Goal: Task Accomplishment & Management: Use online tool/utility

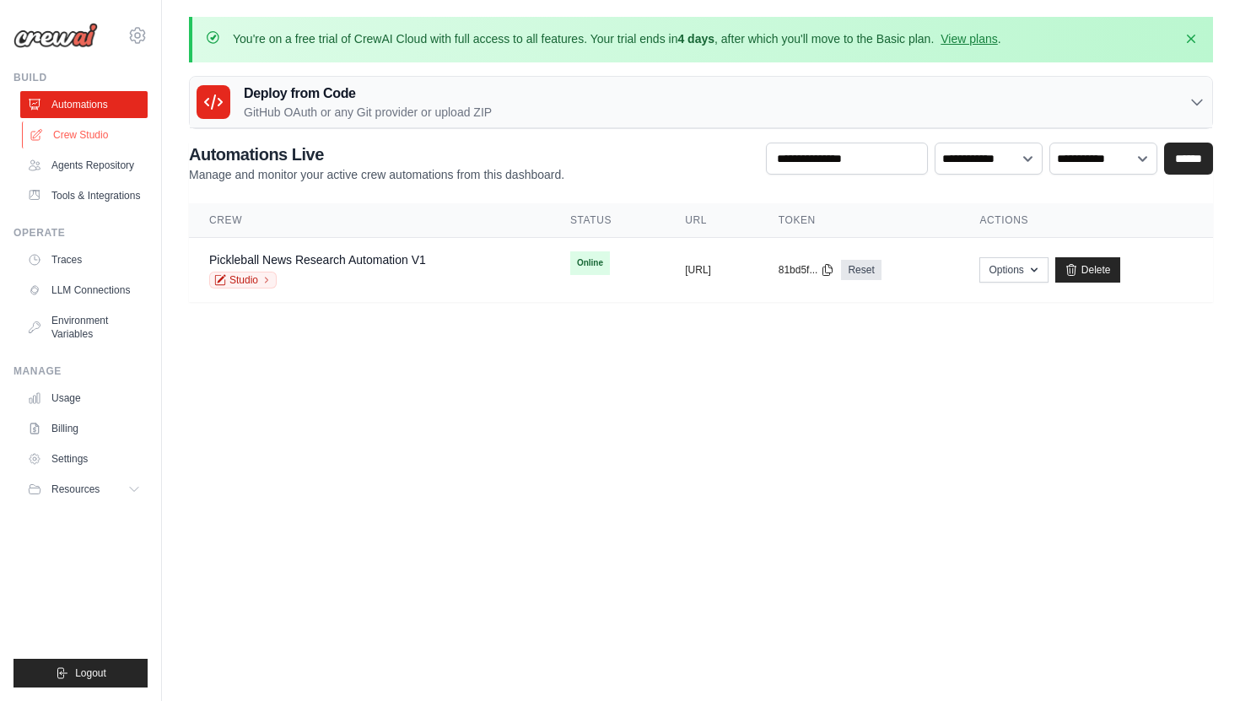
click at [97, 137] on link "Crew Studio" at bounding box center [85, 134] width 127 height 27
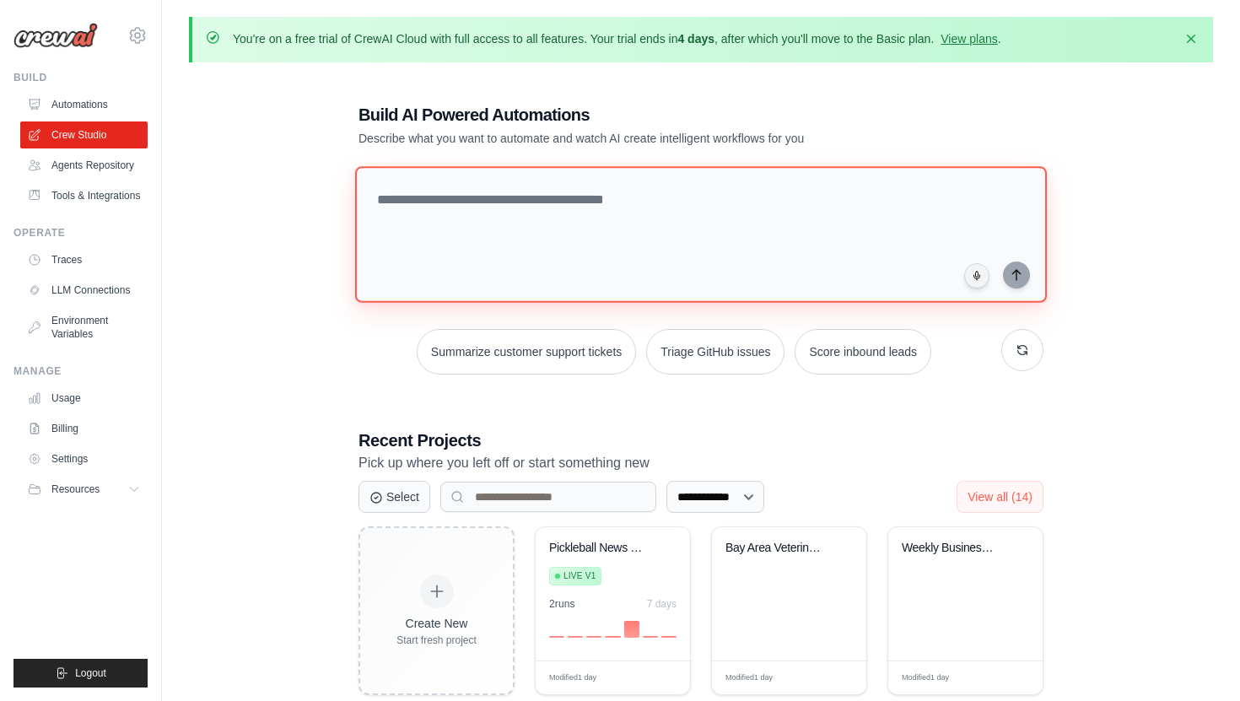
click at [444, 218] on textarea at bounding box center [701, 234] width 692 height 137
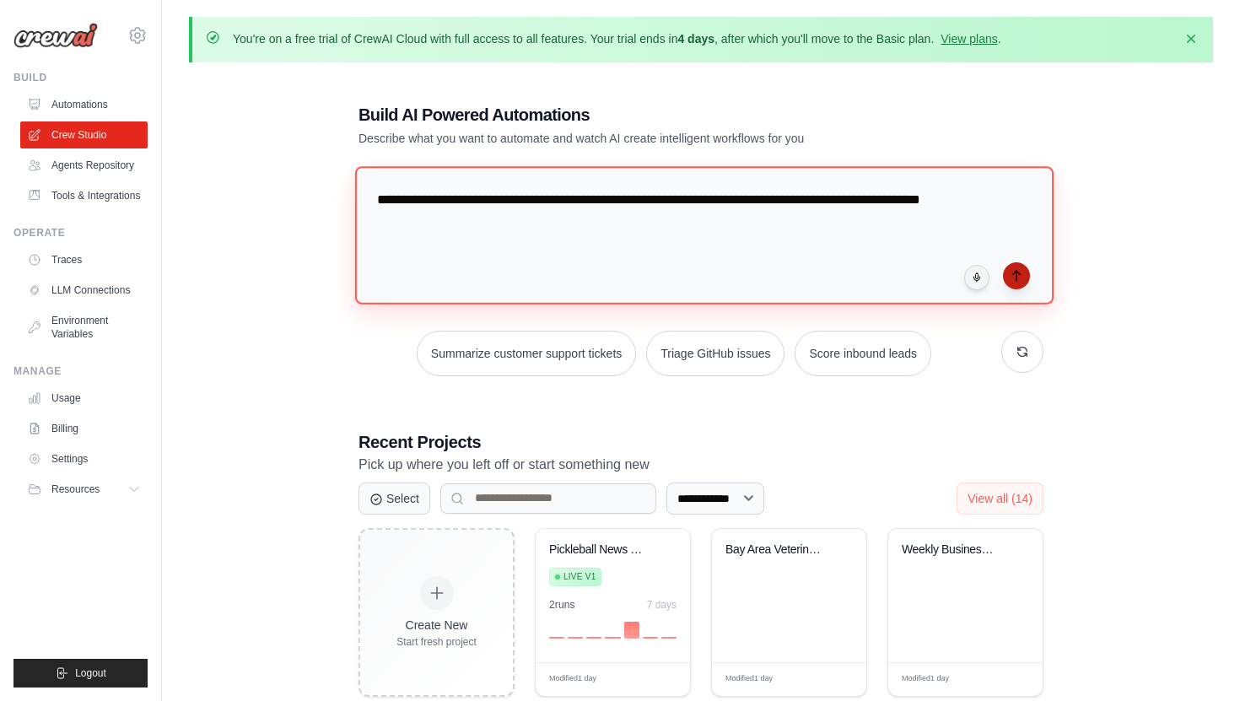
type textarea "**********"
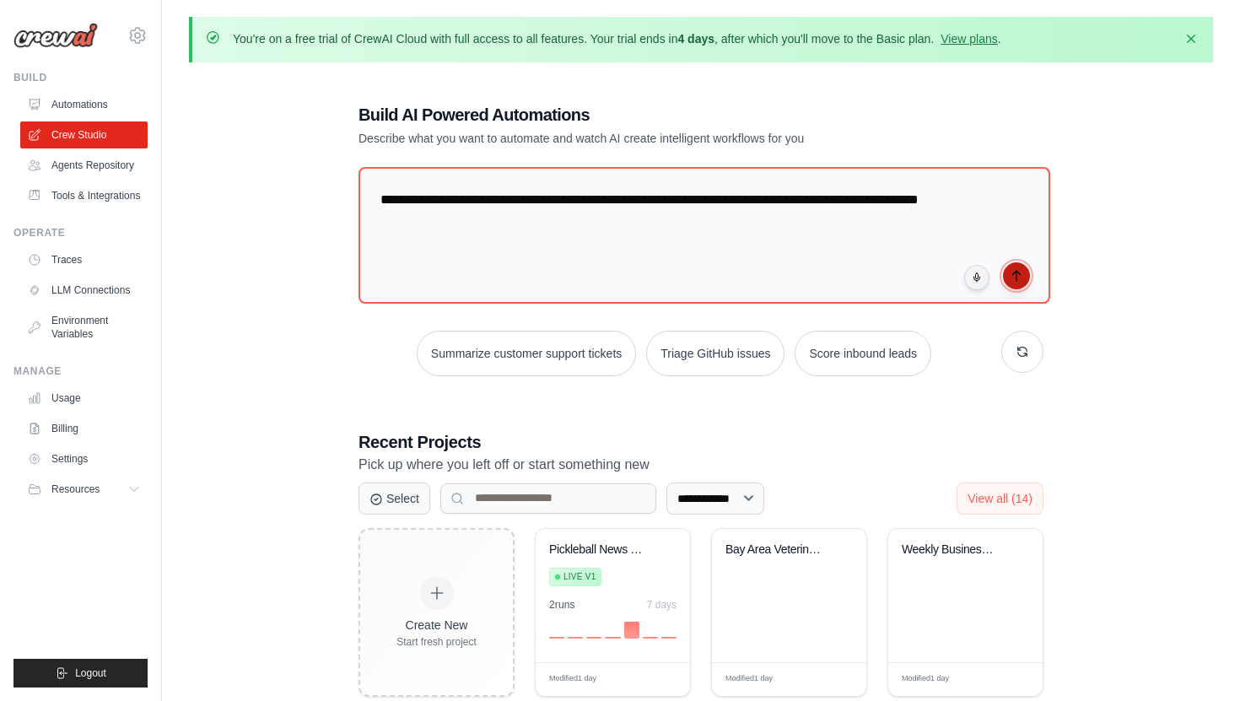
click at [1016, 271] on icon "submit" at bounding box center [1016, 276] width 8 height 10
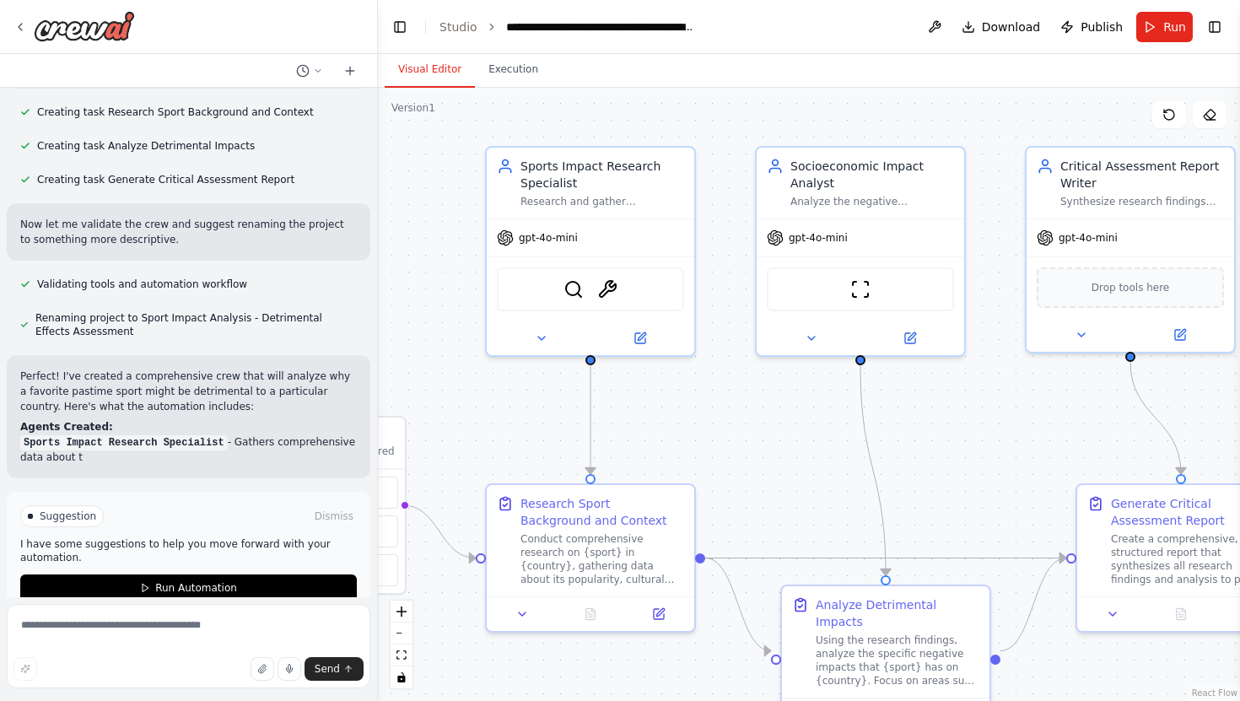
drag, startPoint x: 680, startPoint y: 287, endPoint x: 450, endPoint y: 261, distance: 231.8
click at [450, 261] on div ".deletable-edge-delete-btn { width: 20px; height: 20px; border: 0px solid #ffff…" at bounding box center [809, 394] width 862 height 613
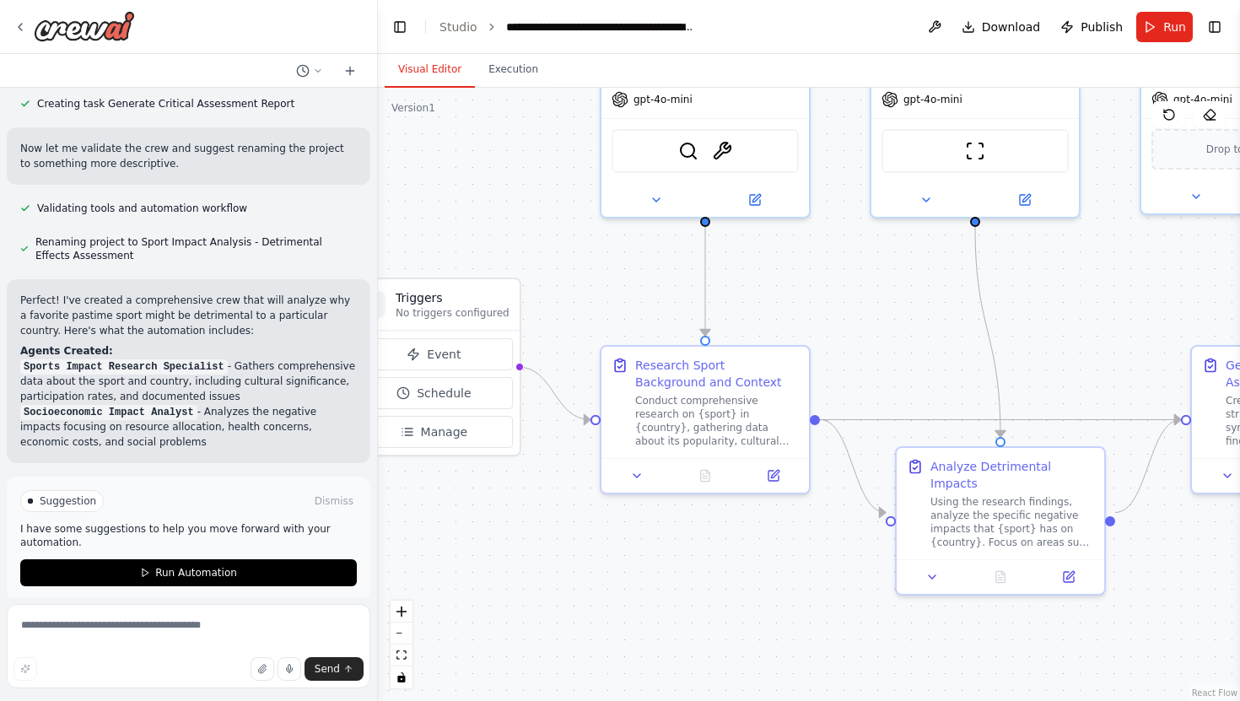
drag, startPoint x: 955, startPoint y: 393, endPoint x: 1068, endPoint y: 256, distance: 178.0
click at [1069, 255] on div ".deletable-edge-delete-btn { width: 20px; height: 20px; border: 0px solid #ffff…" at bounding box center [809, 394] width 862 height 613
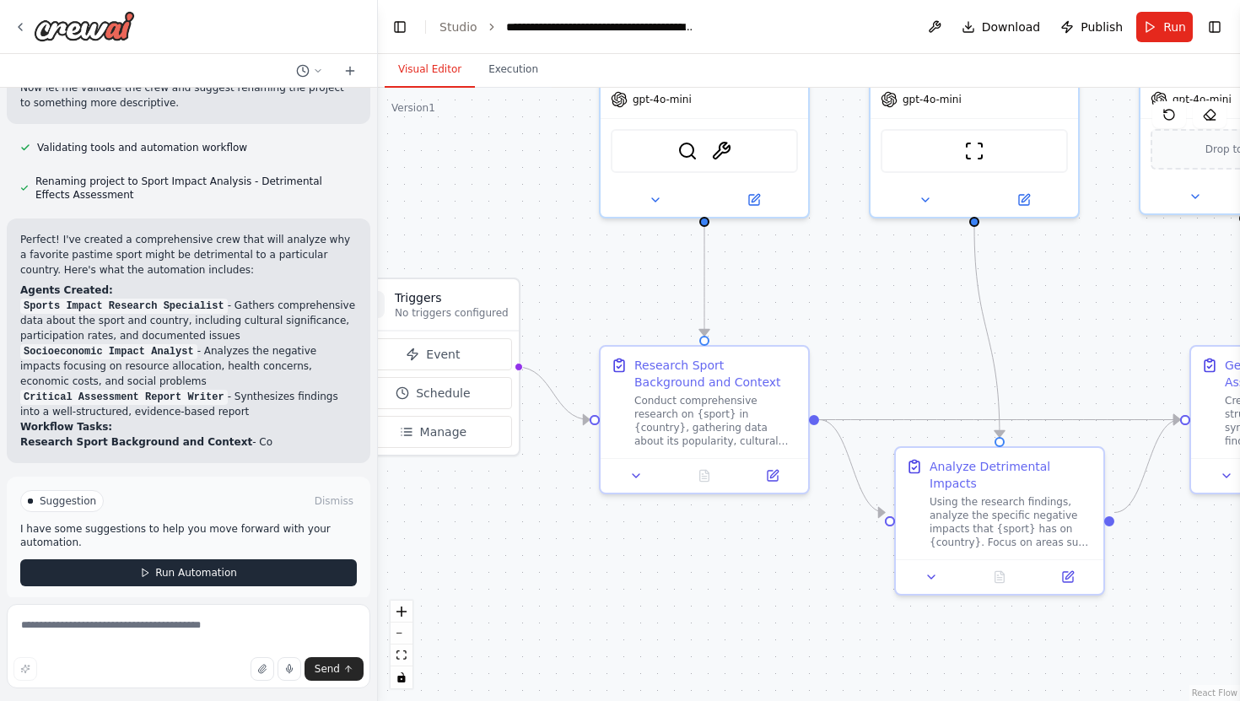
click at [189, 565] on button "Run Automation" at bounding box center [188, 572] width 337 height 27
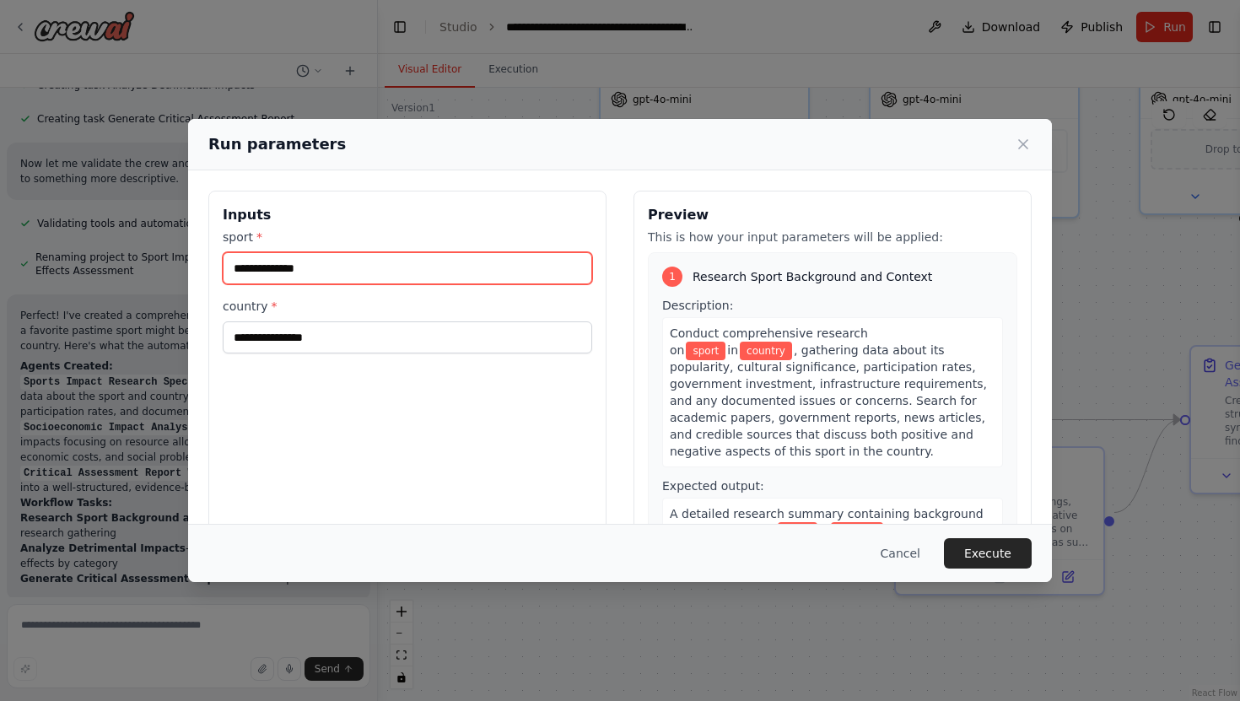
click at [429, 276] on input "sport *" at bounding box center [407, 268] width 369 height 32
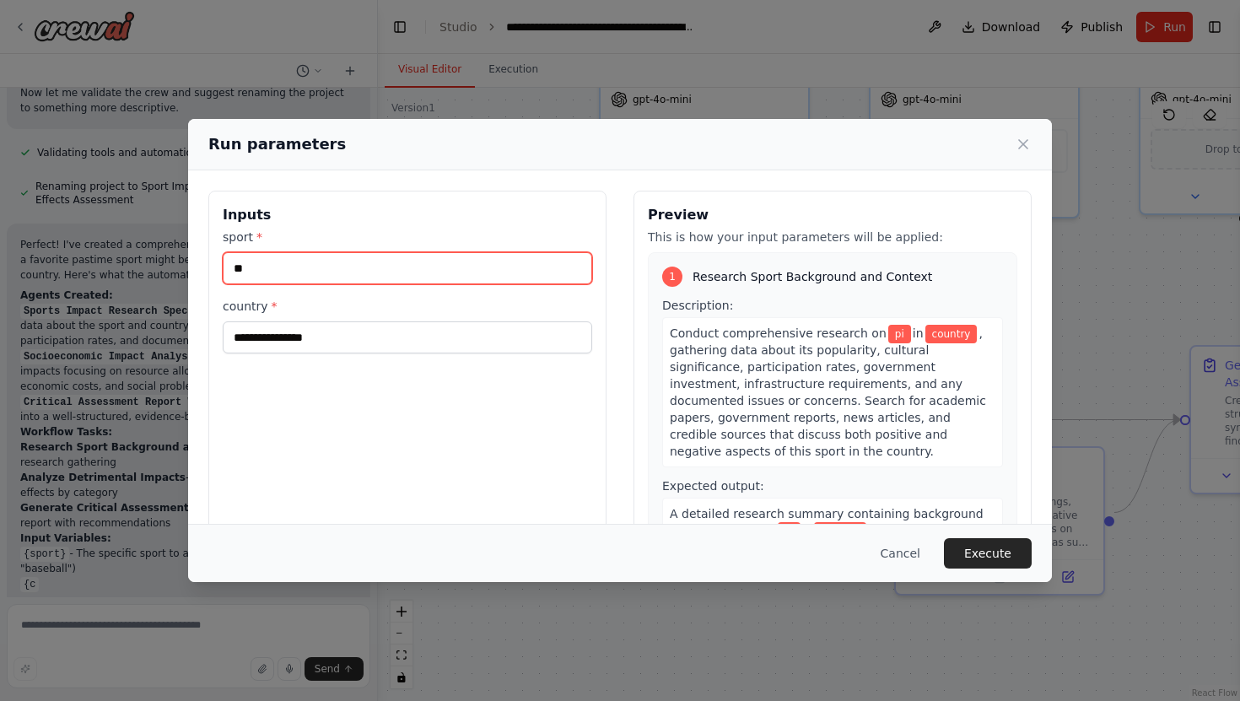
type input "*"
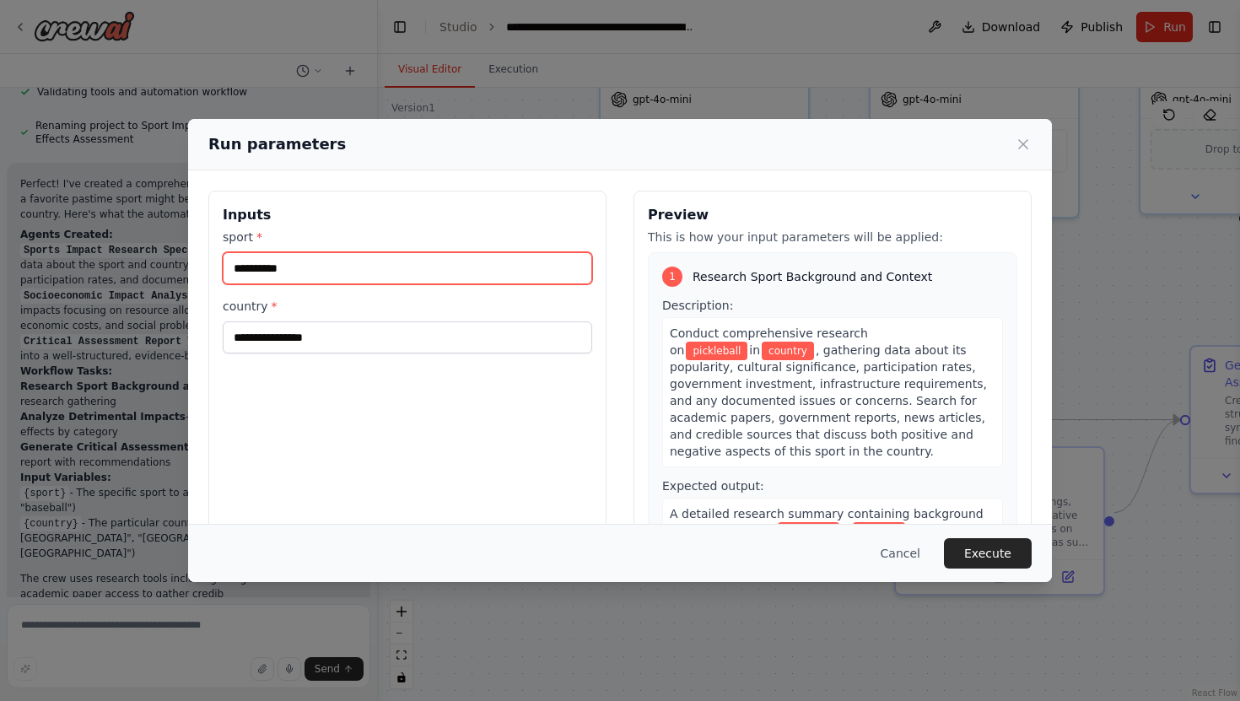
type input "**********"
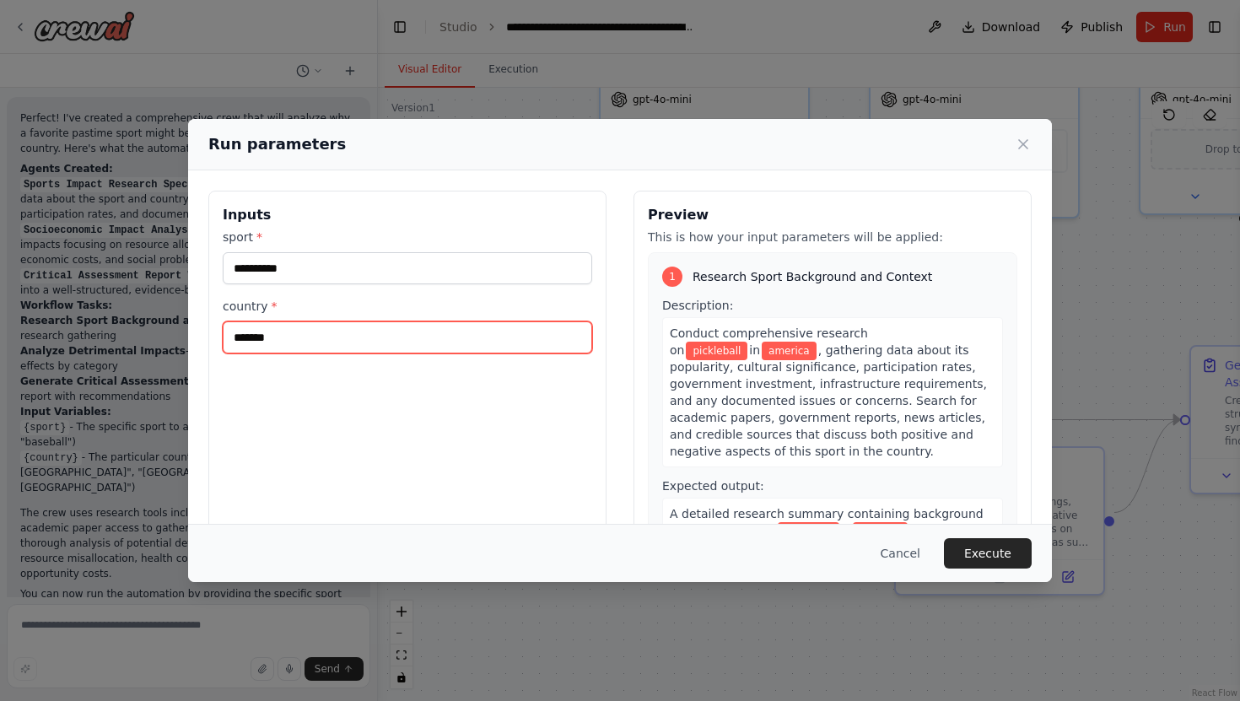
scroll to position [836, 0]
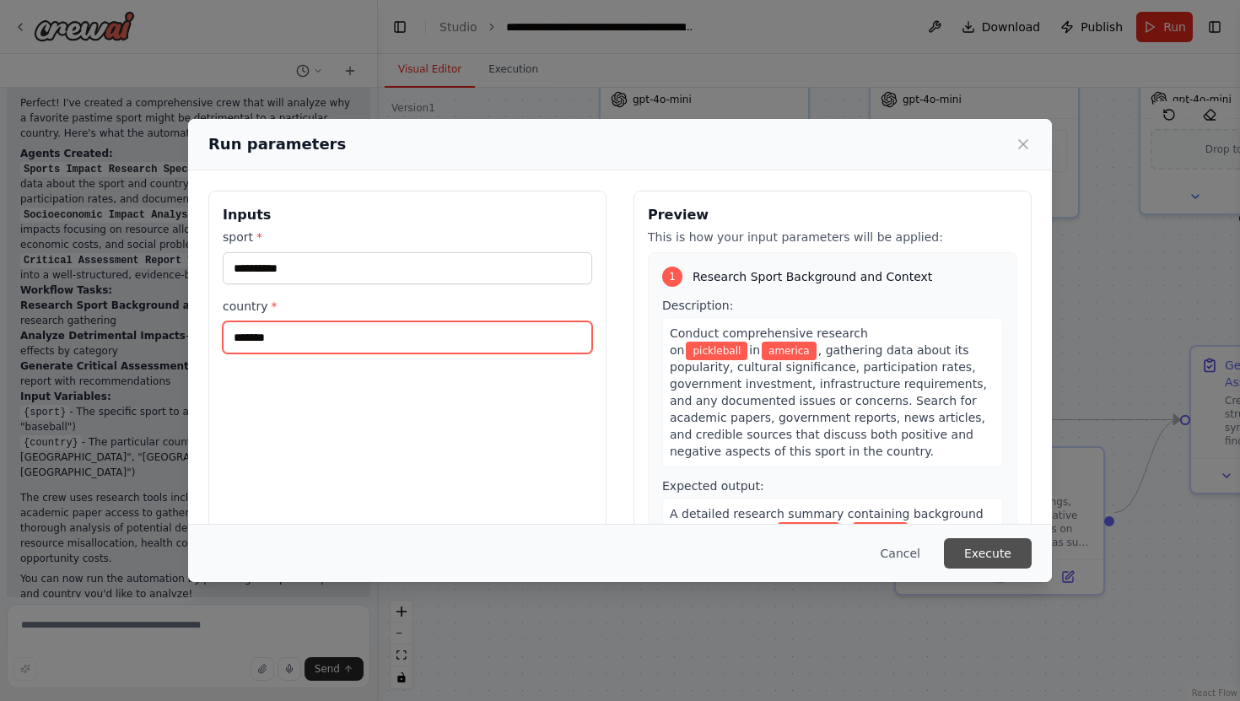
type input "*******"
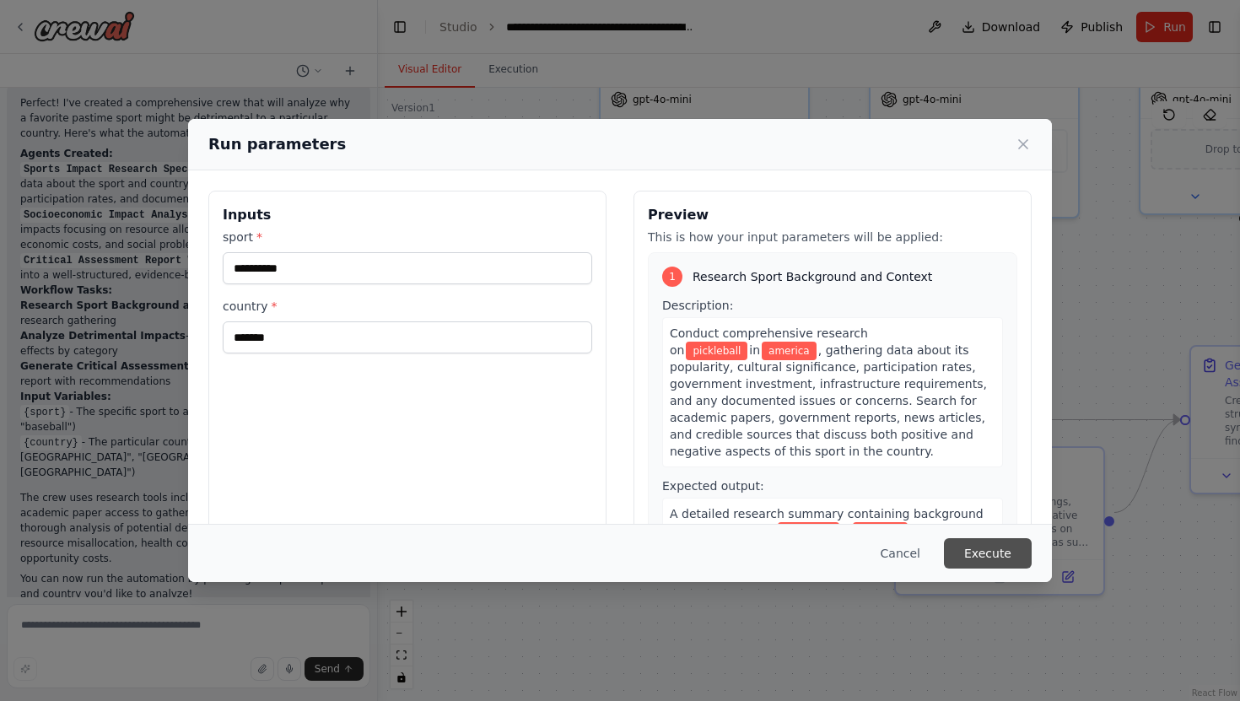
click at [990, 550] on button "Execute" at bounding box center [988, 553] width 88 height 30
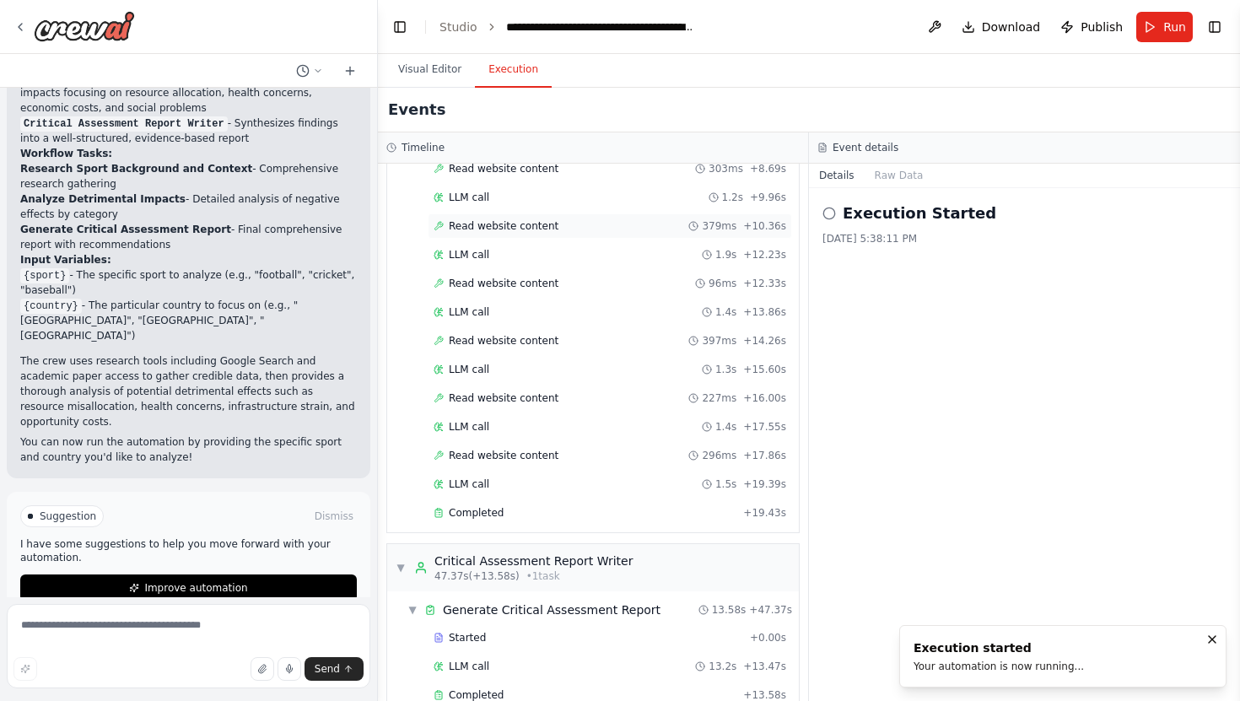
scroll to position [714, 0]
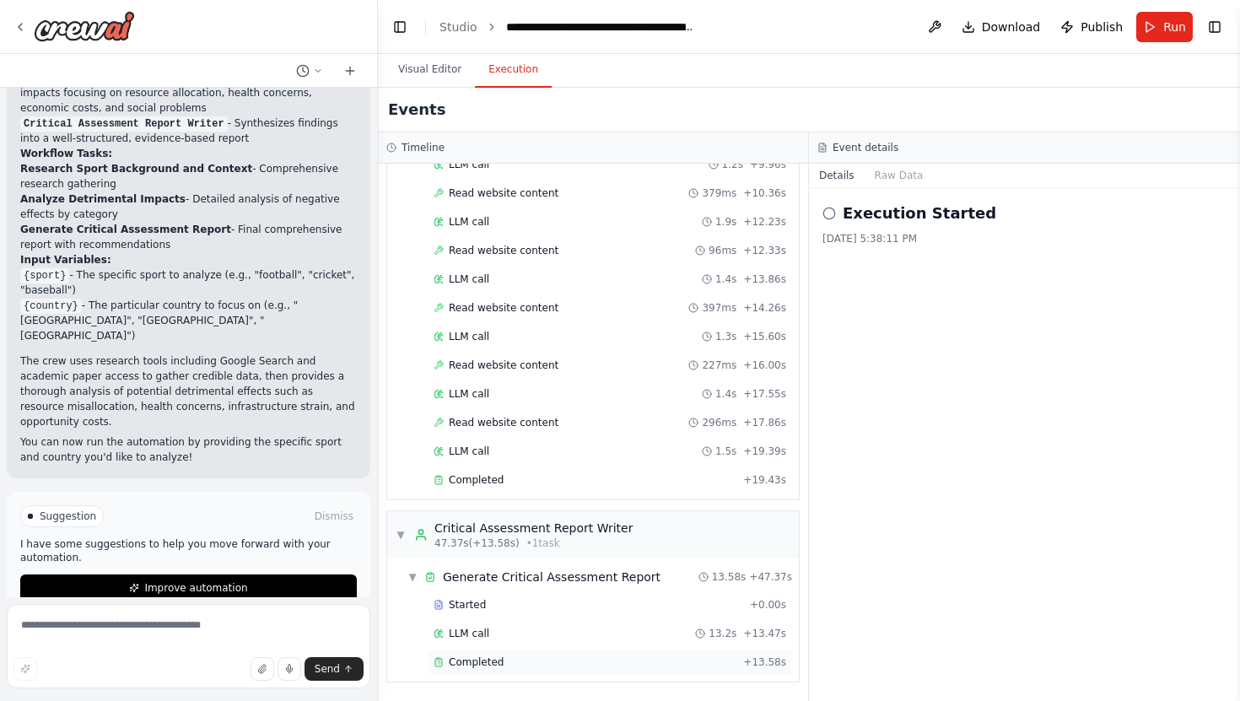
click at [482, 668] on span "Completed" at bounding box center [476, 661] width 55 height 13
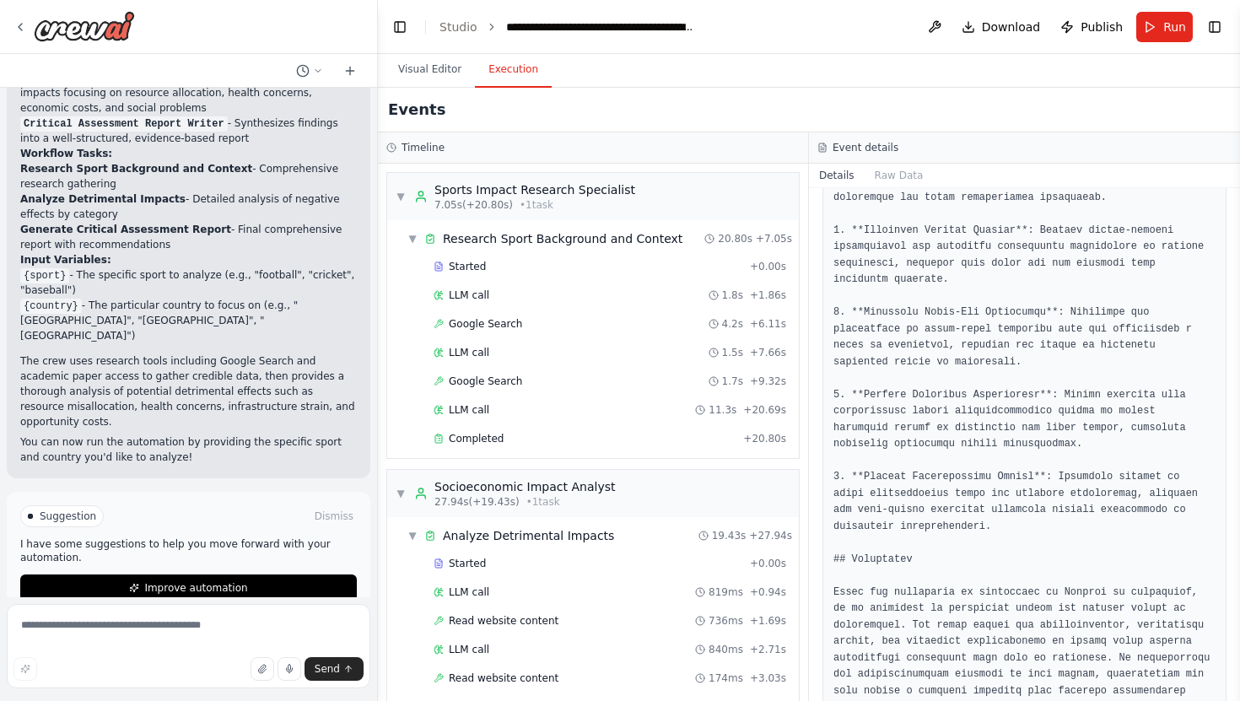
scroll to position [2078, 0]
